Goal: Communication & Community: Share content

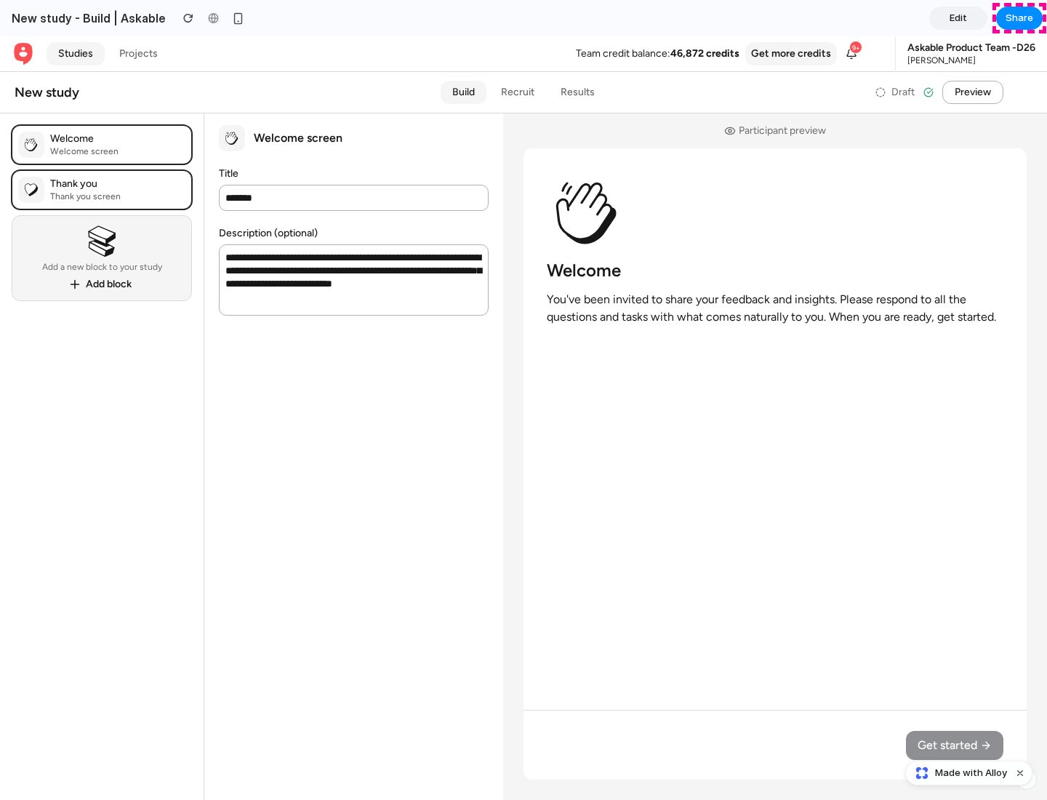
click at [1020, 18] on span "Share" at bounding box center [1020, 18] width 28 height 15
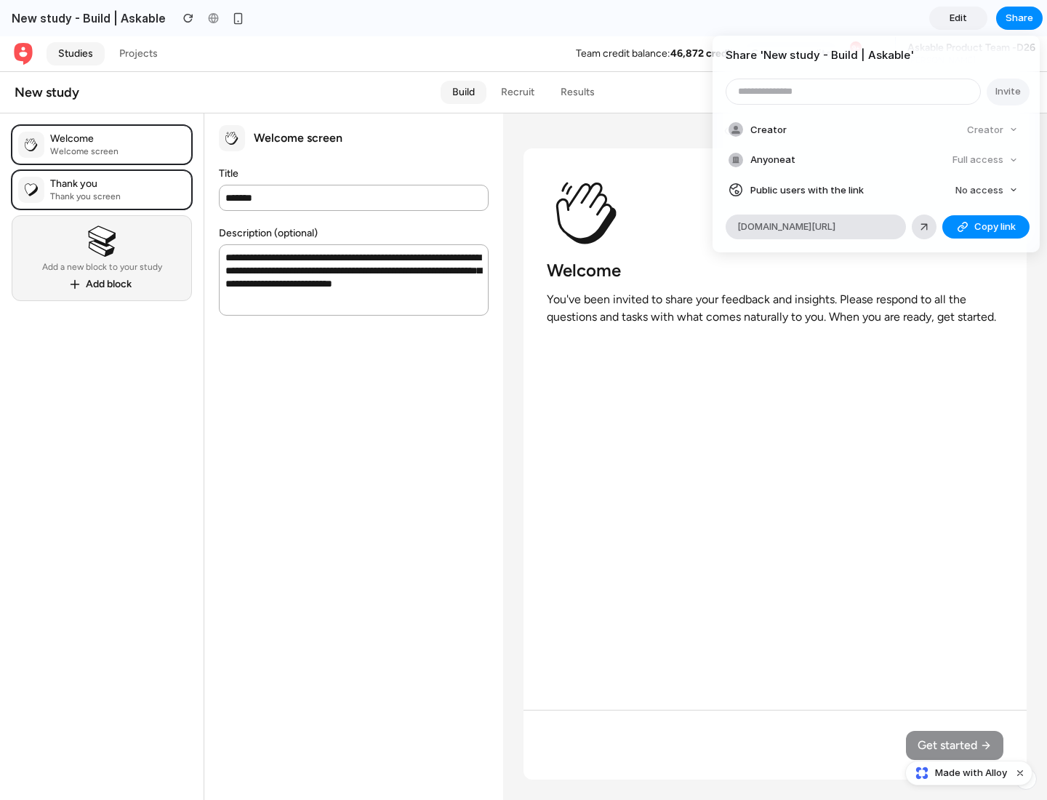
click at [986, 227] on span "Copy link" at bounding box center [995, 227] width 41 height 15
click at [971, 773] on div "Share ' New study - Build | Askable ' Invite Creator Creator Anyone at Full acc…" at bounding box center [523, 400] width 1047 height 800
